Goal: Complete application form

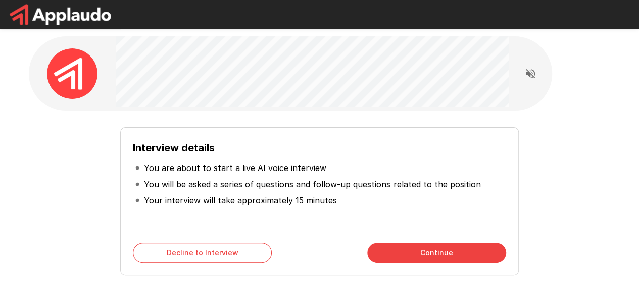
click at [437, 258] on button "Continue" at bounding box center [436, 253] width 139 height 20
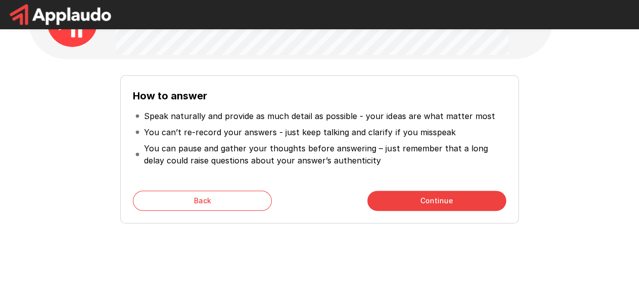
scroll to position [78, 0]
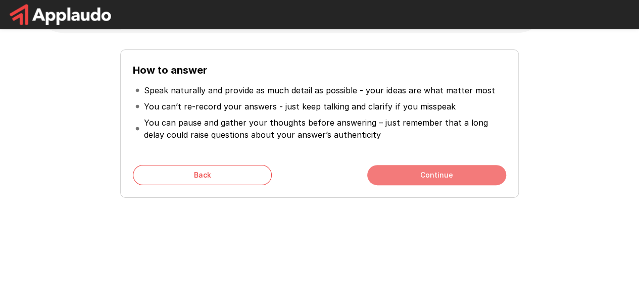
click at [438, 167] on button "Continue" at bounding box center [436, 175] width 139 height 20
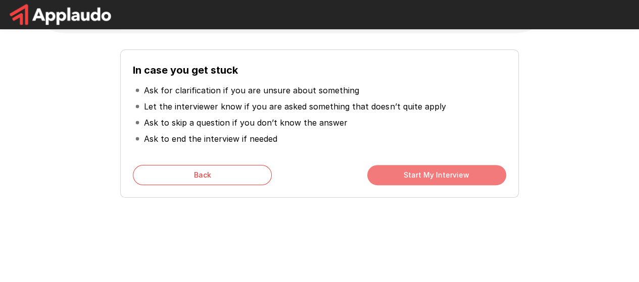
click at [425, 177] on button "Start My Interview" at bounding box center [436, 175] width 139 height 20
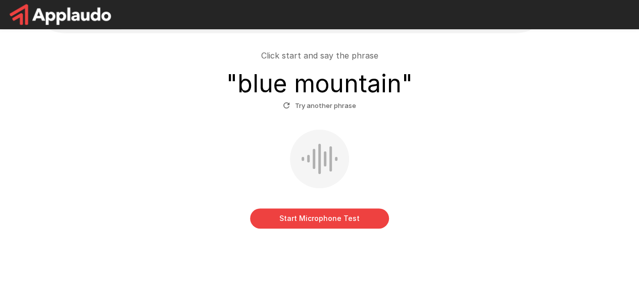
click at [334, 220] on button "Start Microphone Test" at bounding box center [319, 219] width 139 height 20
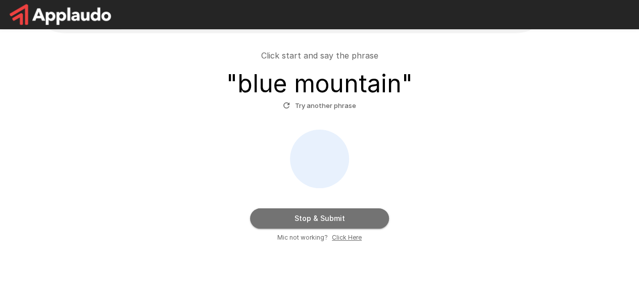
click at [334, 220] on button "Stop & Submit" at bounding box center [319, 219] width 139 height 20
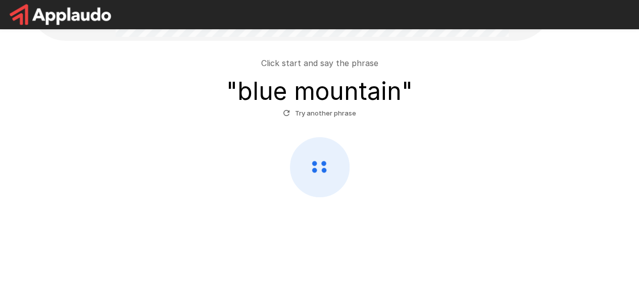
scroll to position [70, 0]
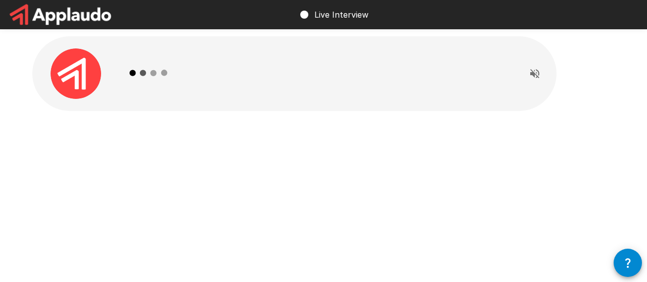
click at [534, 75] on div at bounding box center [534, 74] width 20 height 20
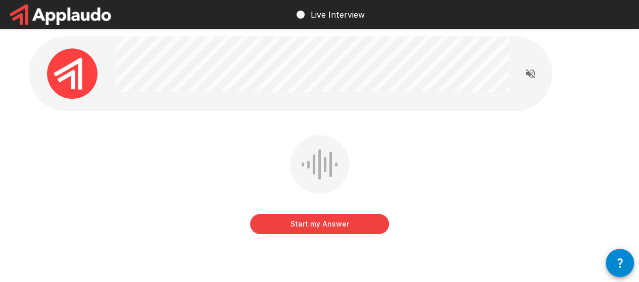
click at [267, 221] on button "Start my Answer" at bounding box center [319, 224] width 139 height 20
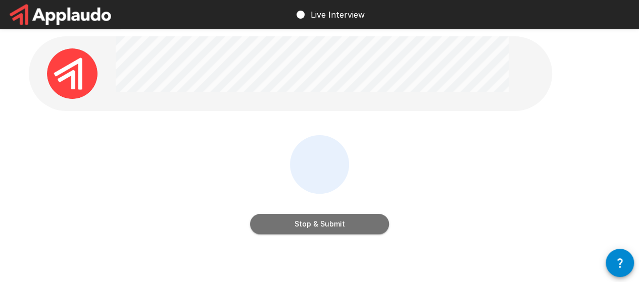
click at [276, 226] on button "Stop & Submit" at bounding box center [319, 224] width 139 height 20
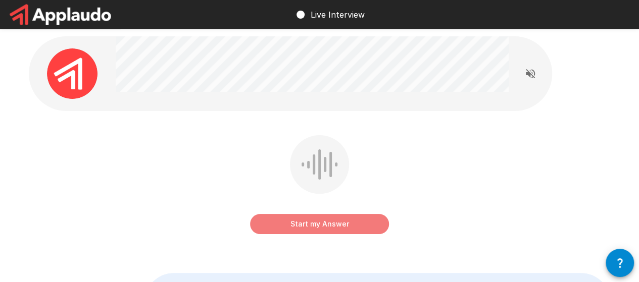
click at [365, 222] on button "Start my Answer" at bounding box center [319, 224] width 139 height 20
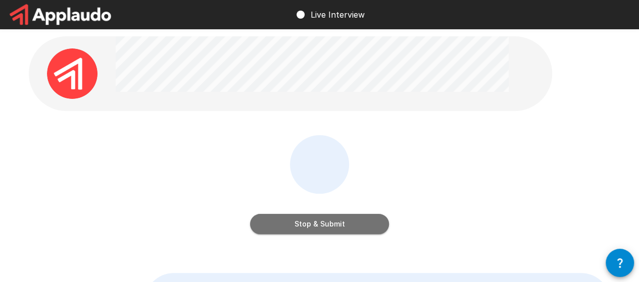
click at [365, 222] on button "Stop & Submit" at bounding box center [319, 224] width 139 height 20
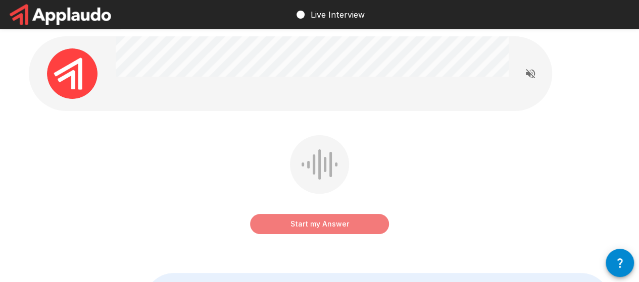
click at [308, 226] on button "Start my Answer" at bounding box center [319, 224] width 139 height 20
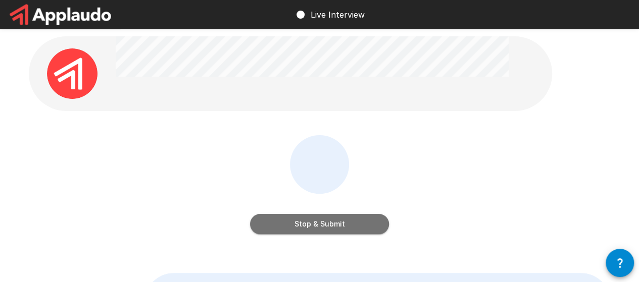
click at [308, 226] on button "Stop & Submit" at bounding box center [319, 224] width 139 height 20
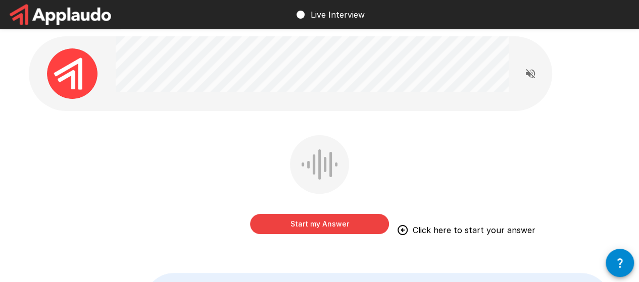
click at [308, 226] on button "Start my Answer" at bounding box center [319, 224] width 139 height 20
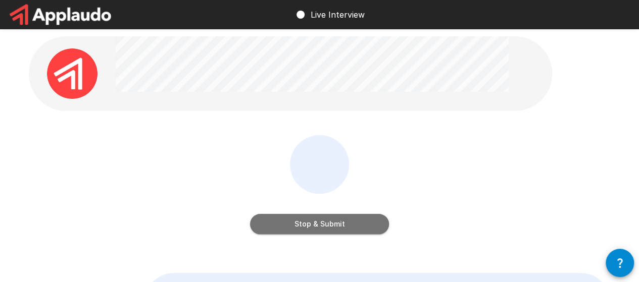
click at [308, 226] on button "Stop & Submit" at bounding box center [319, 224] width 139 height 20
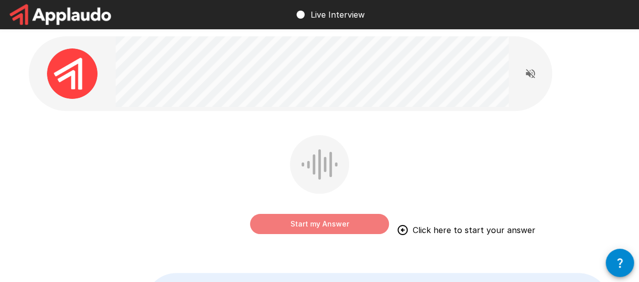
click at [323, 229] on button "Start my Answer" at bounding box center [319, 224] width 139 height 20
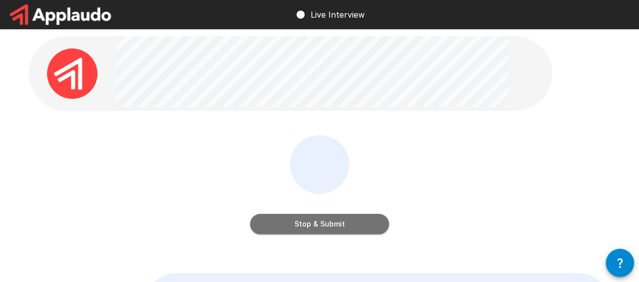
click at [323, 229] on button "Stop & Submit" at bounding box center [319, 224] width 139 height 20
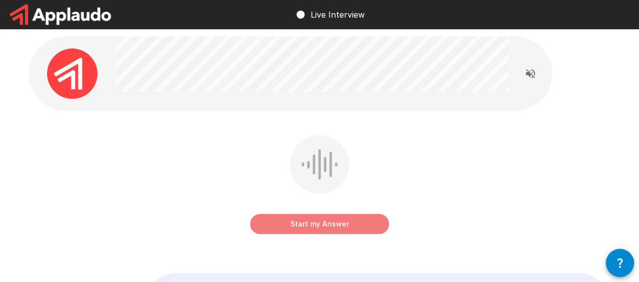
click at [323, 229] on button "Start my Answer" at bounding box center [319, 224] width 139 height 20
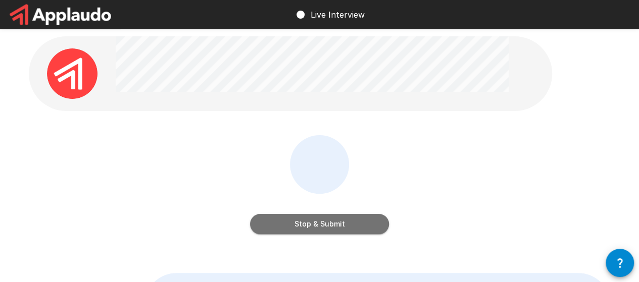
click at [325, 229] on button "Stop & Submit" at bounding box center [319, 224] width 139 height 20
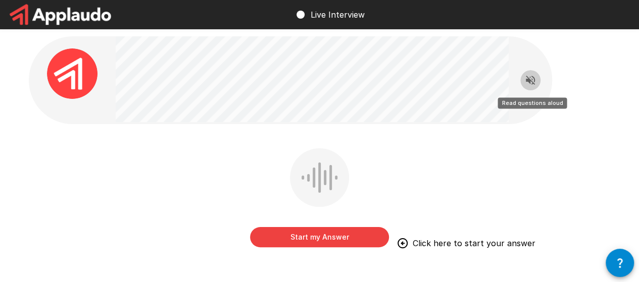
click at [531, 70] on button "Read questions aloud" at bounding box center [530, 80] width 20 height 20
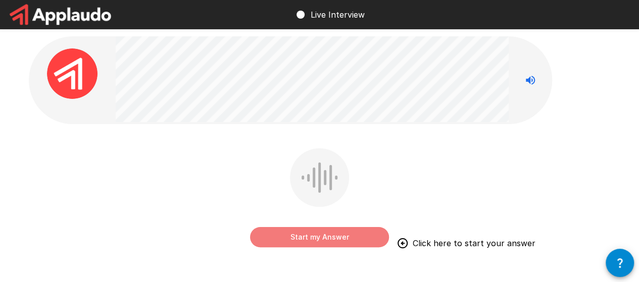
click at [319, 245] on button "Start my Answer" at bounding box center [319, 237] width 139 height 20
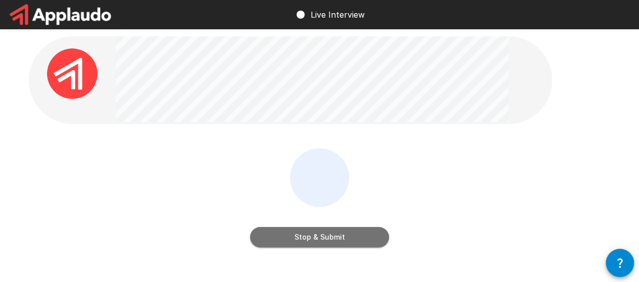
click at [346, 235] on button "Stop & Submit" at bounding box center [319, 237] width 139 height 20
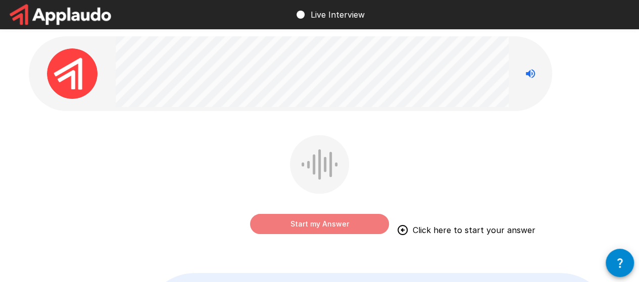
click at [324, 217] on button "Start my Answer" at bounding box center [319, 224] width 139 height 20
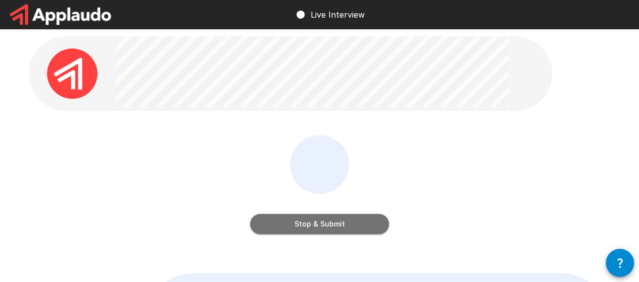
click at [307, 228] on button "Stop & Submit" at bounding box center [319, 224] width 139 height 20
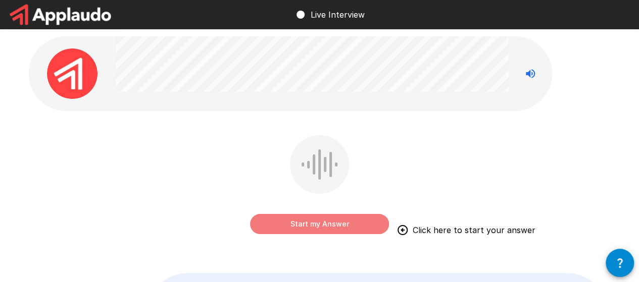
click at [321, 219] on button "Start my Answer" at bounding box center [319, 224] width 139 height 20
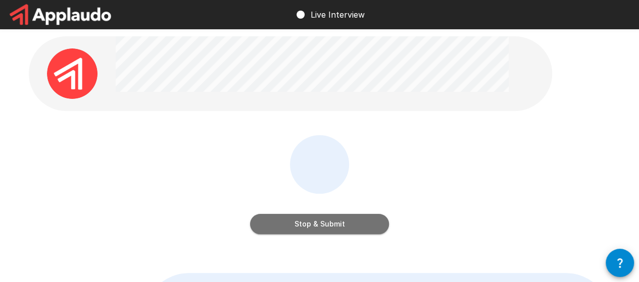
click at [281, 225] on button "Stop & Submit" at bounding box center [319, 224] width 139 height 20
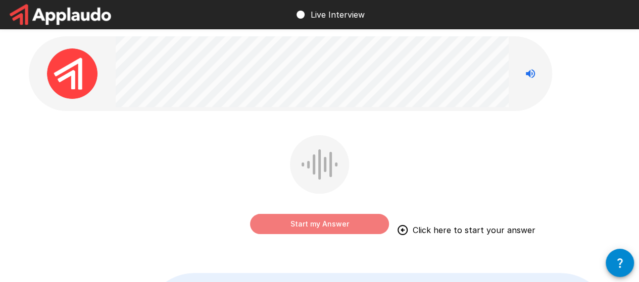
click at [335, 220] on button "Start my Answer" at bounding box center [319, 224] width 139 height 20
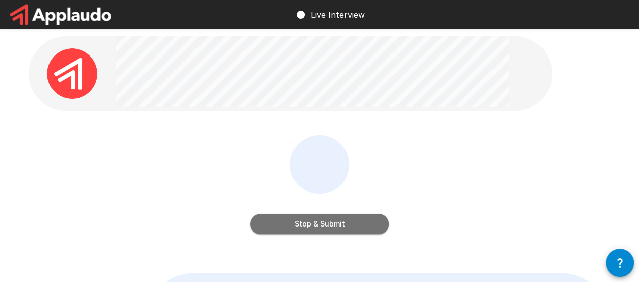
click at [310, 224] on button "Stop & Submit" at bounding box center [319, 224] width 139 height 20
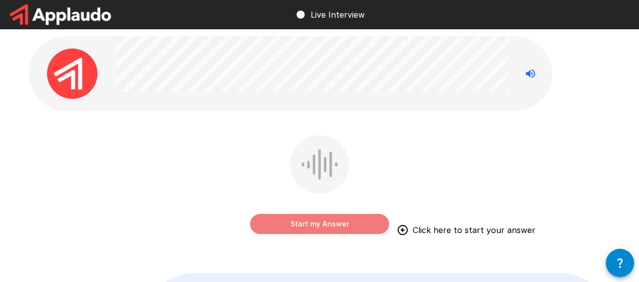
click at [333, 223] on button "Start my Answer" at bounding box center [319, 224] width 139 height 20
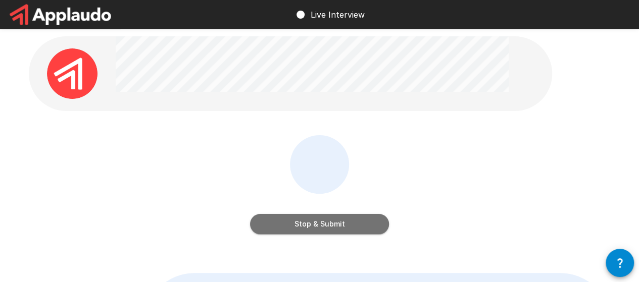
click at [333, 223] on button "Stop & Submit" at bounding box center [319, 224] width 139 height 20
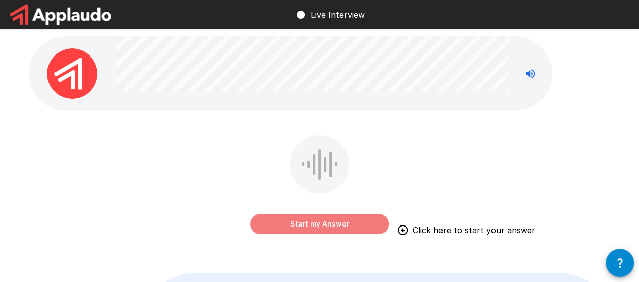
click at [292, 224] on button "Start my Answer" at bounding box center [319, 224] width 139 height 20
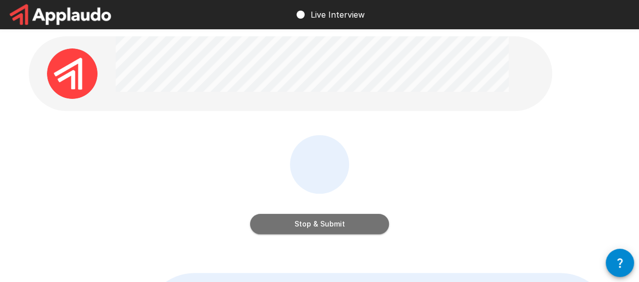
click at [292, 224] on button "Stop & Submit" at bounding box center [319, 224] width 139 height 20
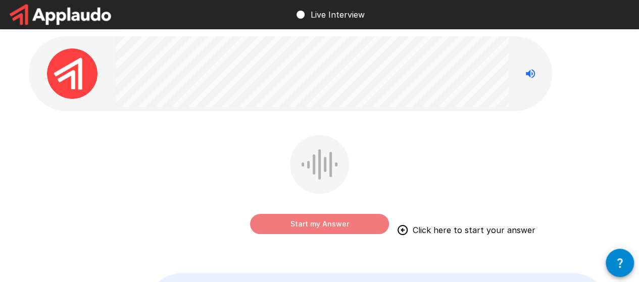
click at [338, 222] on button "Start my Answer" at bounding box center [319, 224] width 139 height 20
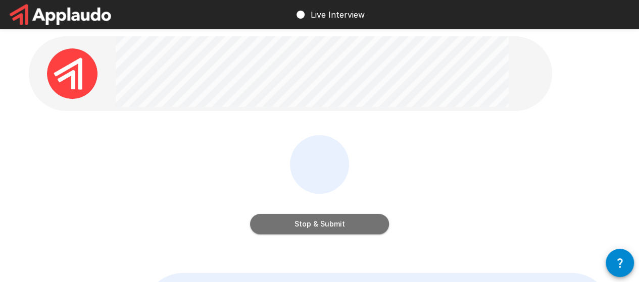
click at [341, 215] on button "Stop & Submit" at bounding box center [319, 224] width 139 height 20
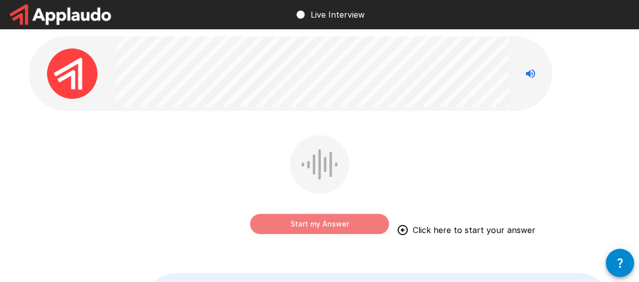
click at [341, 215] on button "Start my Answer" at bounding box center [319, 224] width 139 height 20
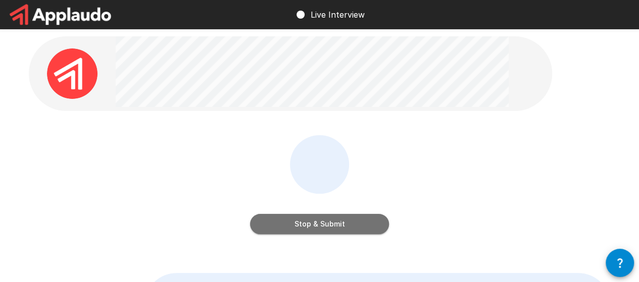
click at [352, 221] on button "Stop & Submit" at bounding box center [319, 224] width 139 height 20
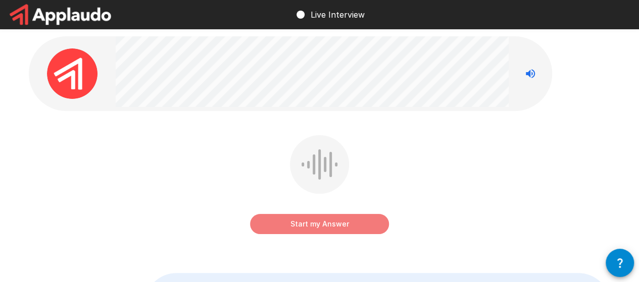
click at [352, 221] on button "Start my Answer" at bounding box center [319, 224] width 139 height 20
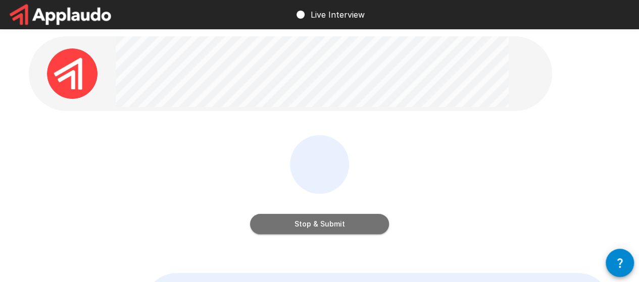
click at [327, 231] on button "Stop & Submit" at bounding box center [319, 224] width 139 height 20
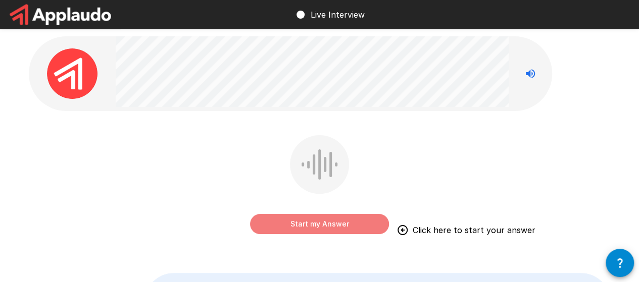
click at [295, 216] on button "Start my Answer" at bounding box center [319, 224] width 139 height 20
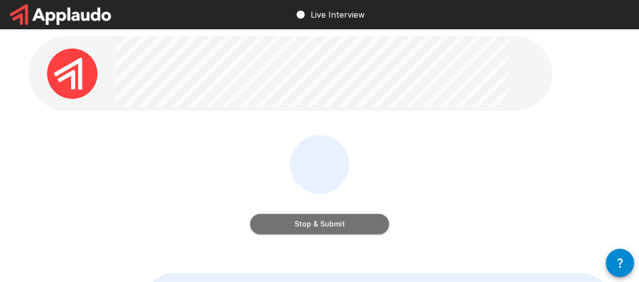
click at [339, 218] on button "Stop & Submit" at bounding box center [319, 224] width 139 height 20
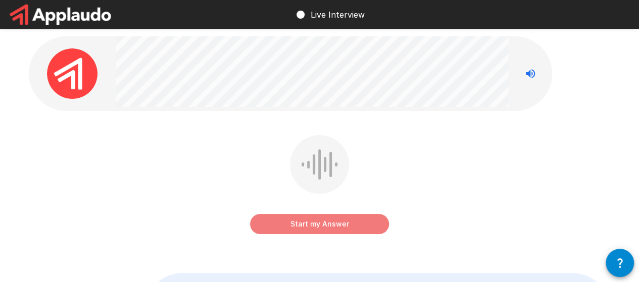
click at [269, 218] on button "Start my Answer" at bounding box center [319, 224] width 139 height 20
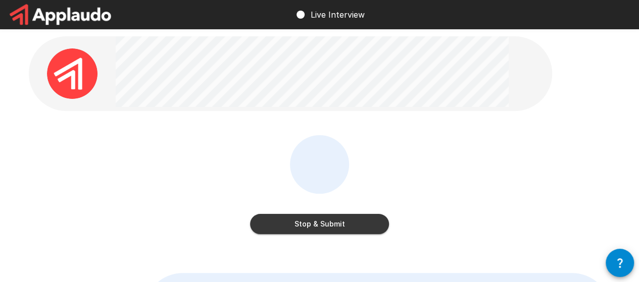
click at [269, 218] on button "Stop & Submit" at bounding box center [319, 224] width 139 height 20
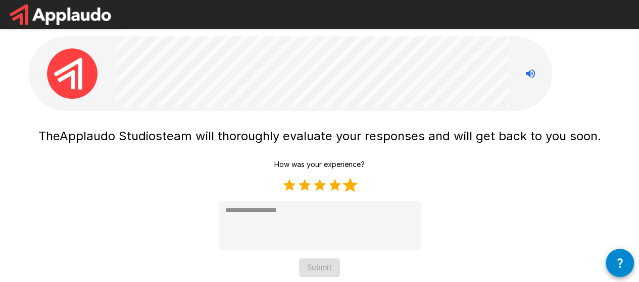
click at [347, 187] on label "5 Stars" at bounding box center [349, 185] width 15 height 15
type textarea "*"
click at [316, 274] on button "Submit" at bounding box center [319, 268] width 41 height 19
